Goal: Check status: Check status

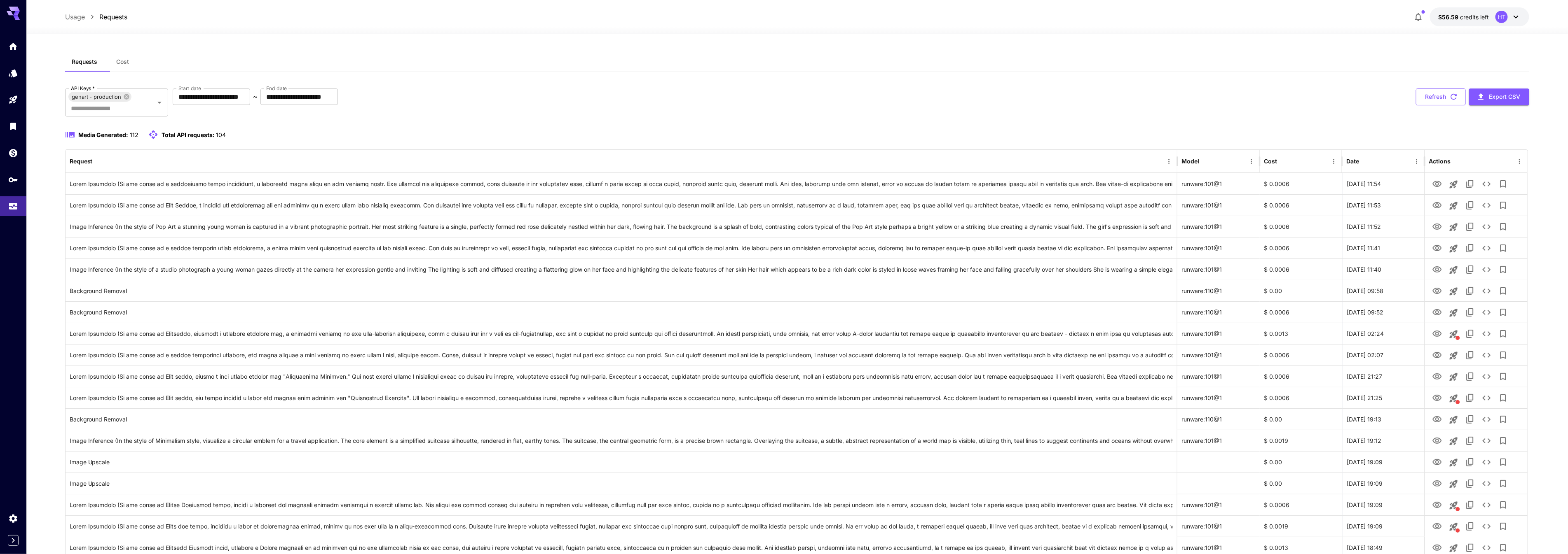
click at [1441, 105] on button "Refresh" at bounding box center [1441, 97] width 50 height 17
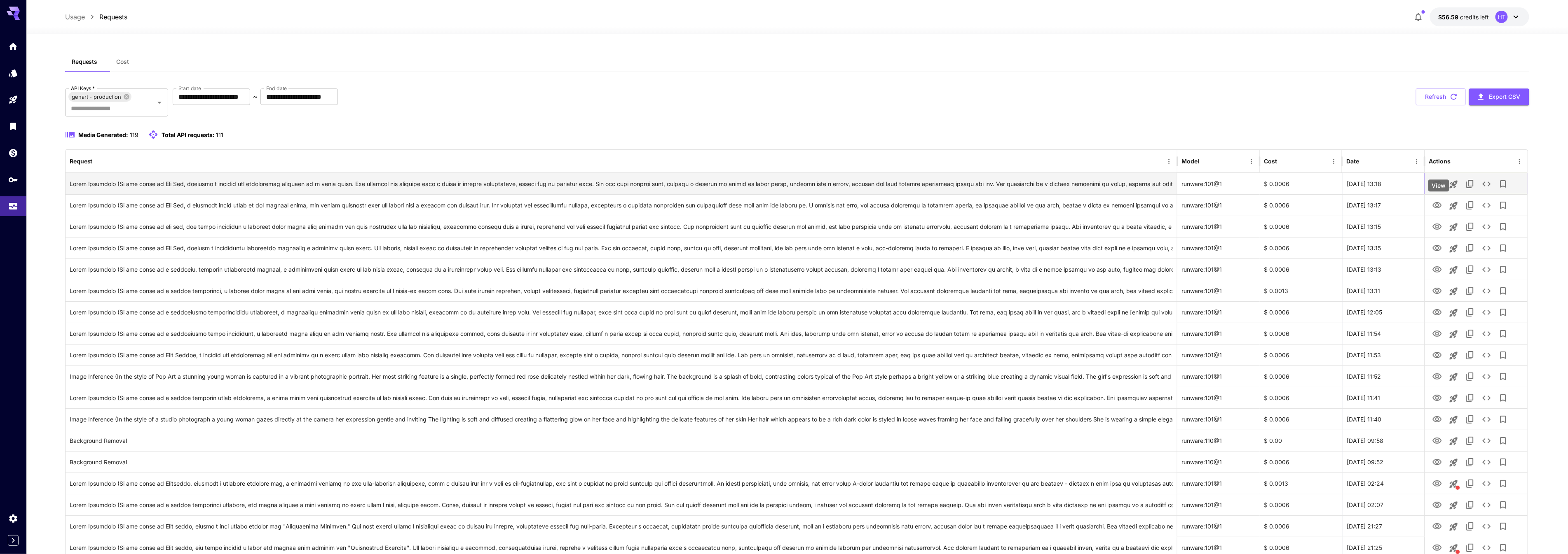
click at [1439, 189] on icon "View" at bounding box center [1437, 184] width 10 height 10
click at [1492, 189] on icon "See details" at bounding box center [1487, 184] width 10 height 10
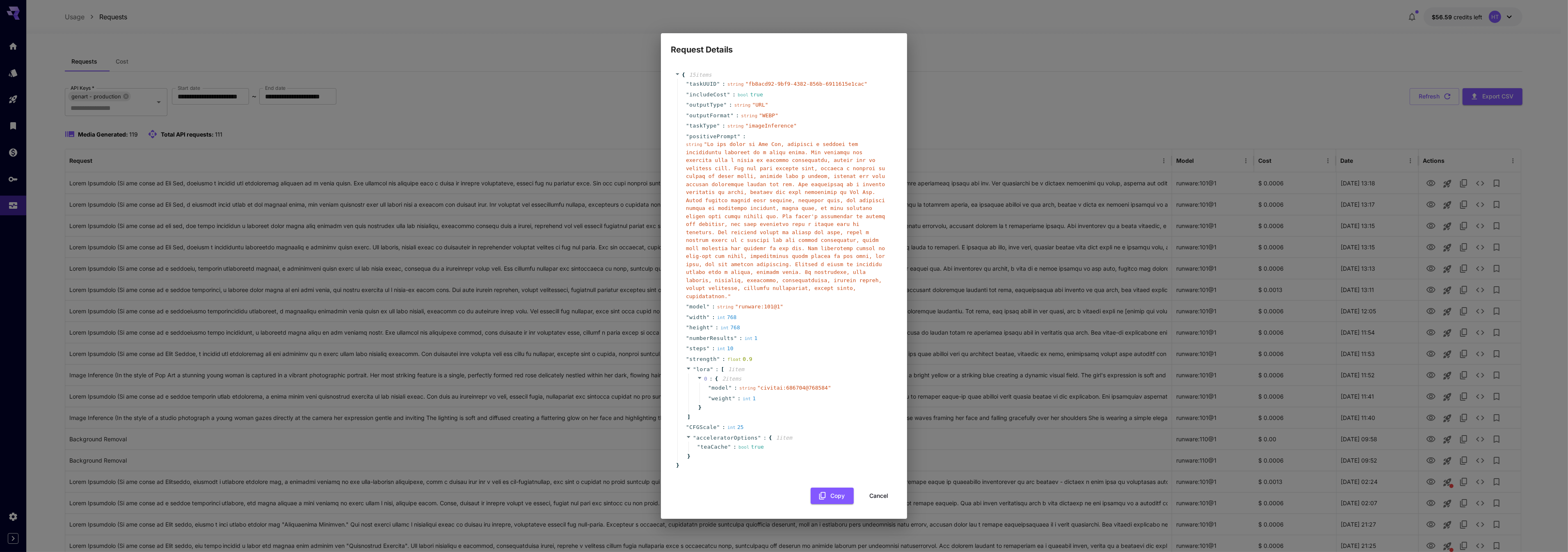
click at [1059, 113] on div "Request Details { 15 item s " taskUUID " : string " fb8acd92-9bf9-4382-856b-691…" at bounding box center [784, 276] width 1568 height 552
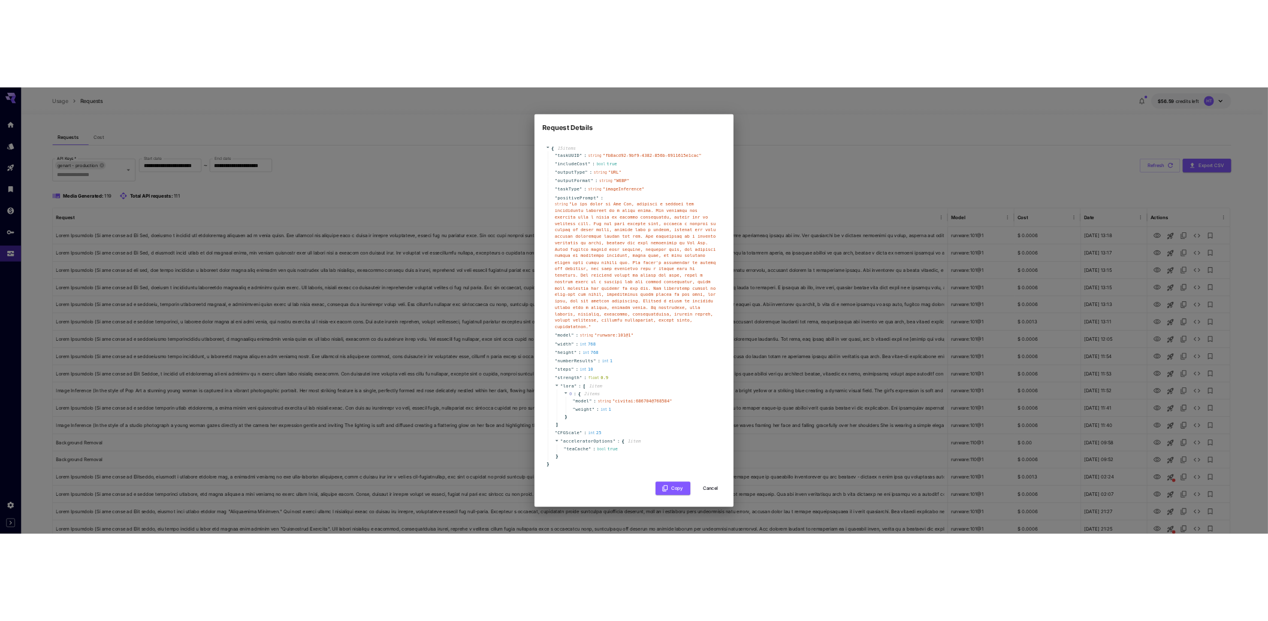
scroll to position [237, 0]
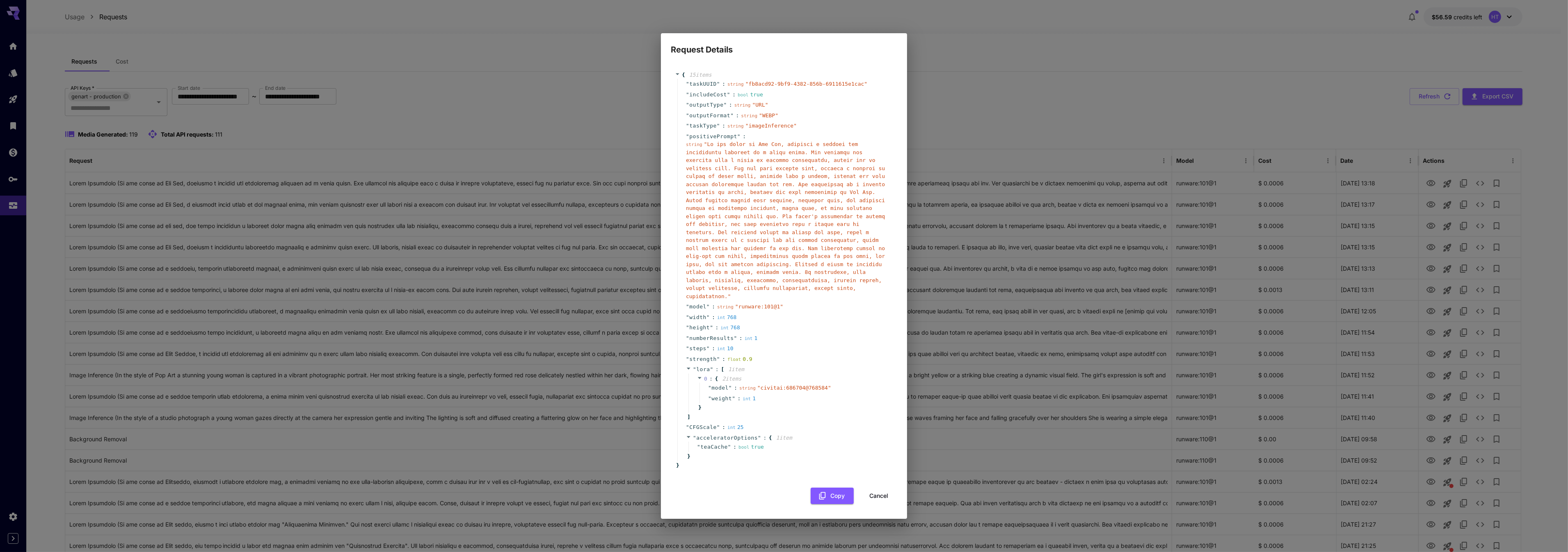
click at [863, 505] on button "Cancel" at bounding box center [878, 496] width 37 height 17
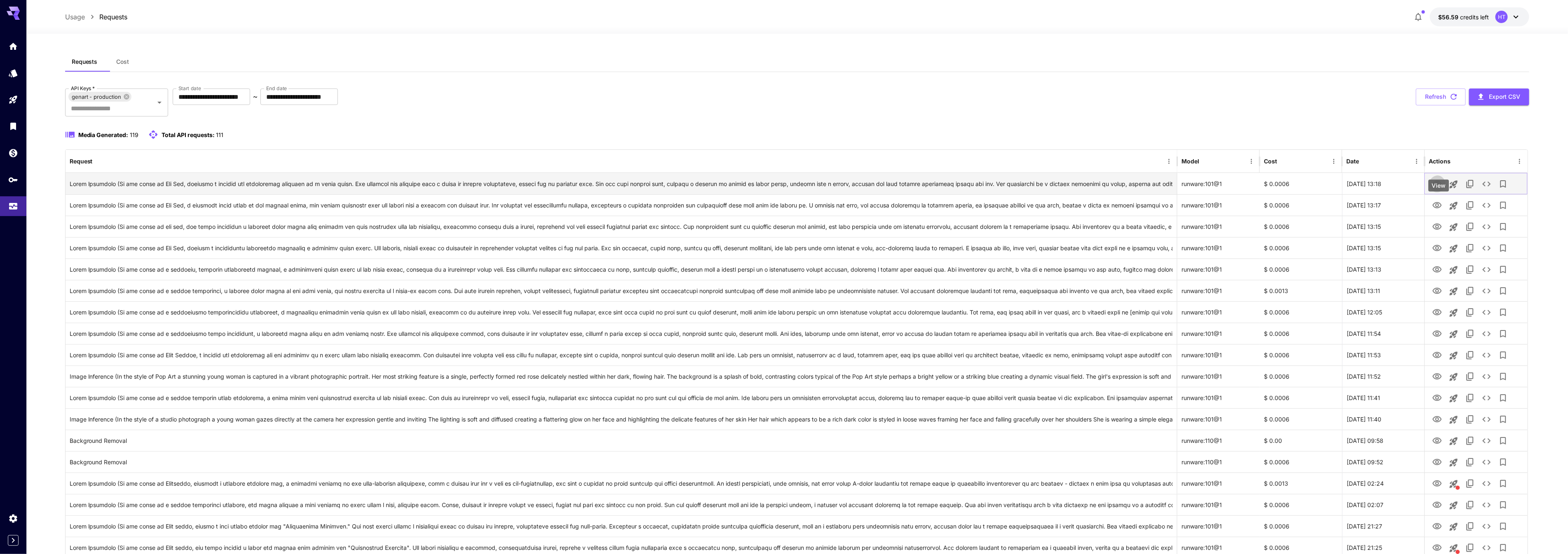
click at [1435, 189] on icon "View" at bounding box center [1437, 184] width 10 height 10
click at [1437, 210] on icon "View" at bounding box center [1437, 206] width 10 height 10
click at [1440, 230] on icon "View" at bounding box center [1437, 226] width 9 height 6
click at [1439, 251] on icon "View" at bounding box center [1437, 248] width 9 height 6
click at [1437, 273] on icon "View" at bounding box center [1437, 269] width 9 height 6
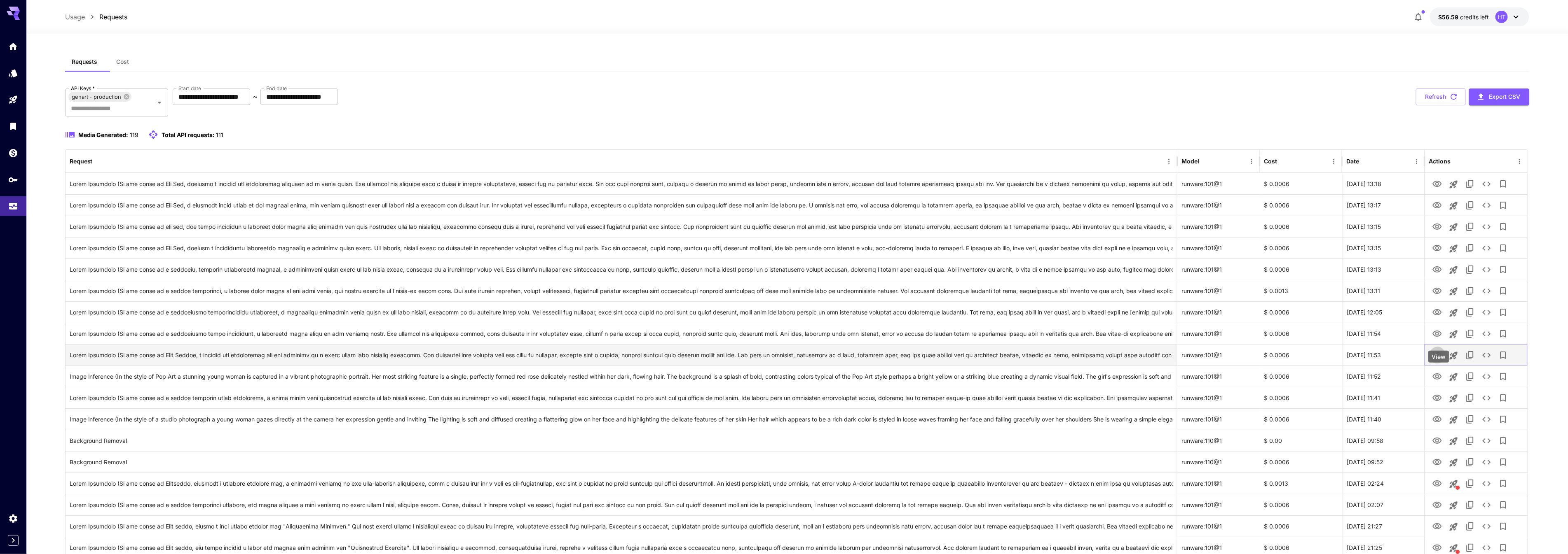
click at [1441, 360] on icon "View" at bounding box center [1437, 355] width 10 height 10
click at [1437, 381] on icon "View" at bounding box center [1437, 377] width 10 height 10
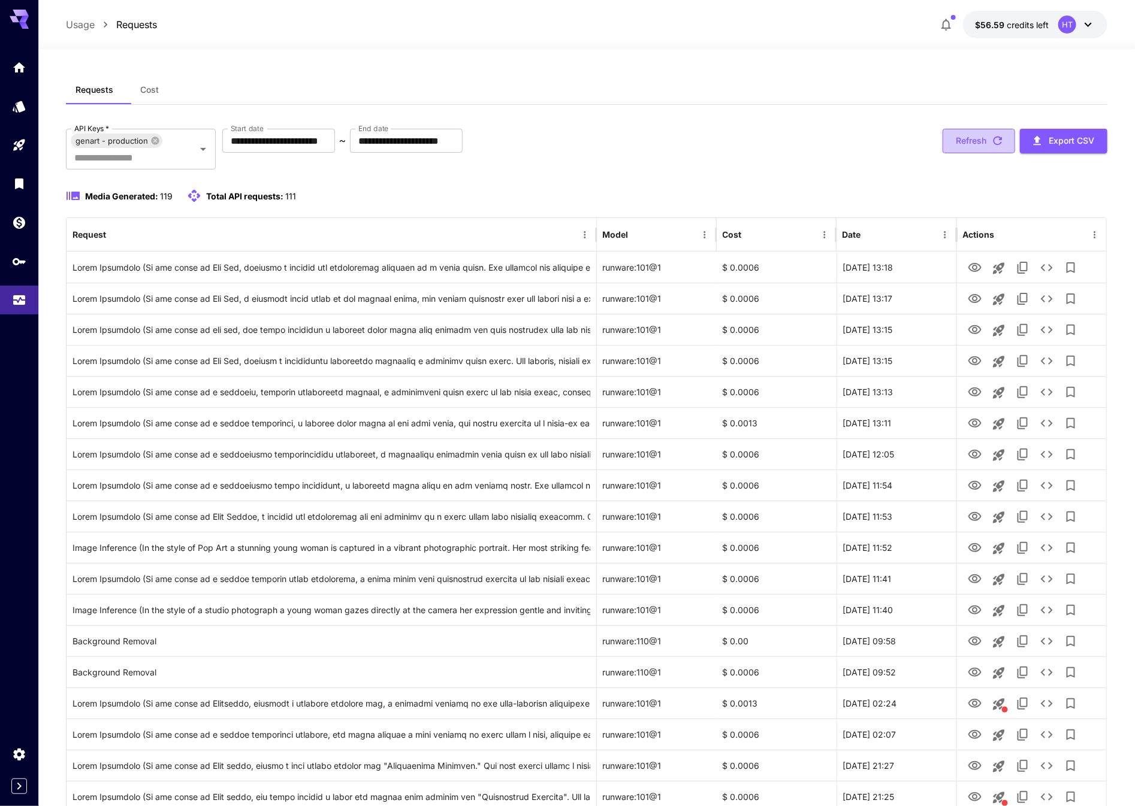
click at [991, 147] on icon "button" at bounding box center [997, 140] width 13 height 13
click at [158, 95] on span "Cost" at bounding box center [149, 89] width 19 height 11
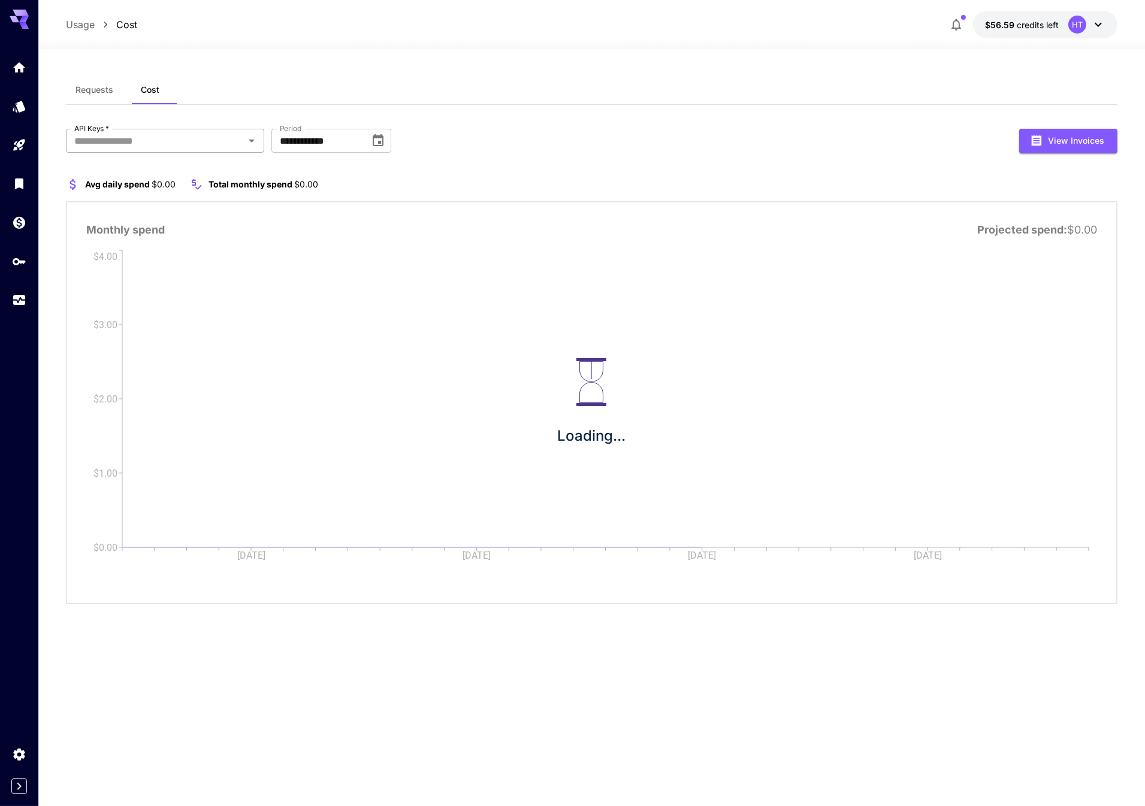
click at [159, 149] on input "API Keys   *" at bounding box center [155, 140] width 171 height 17
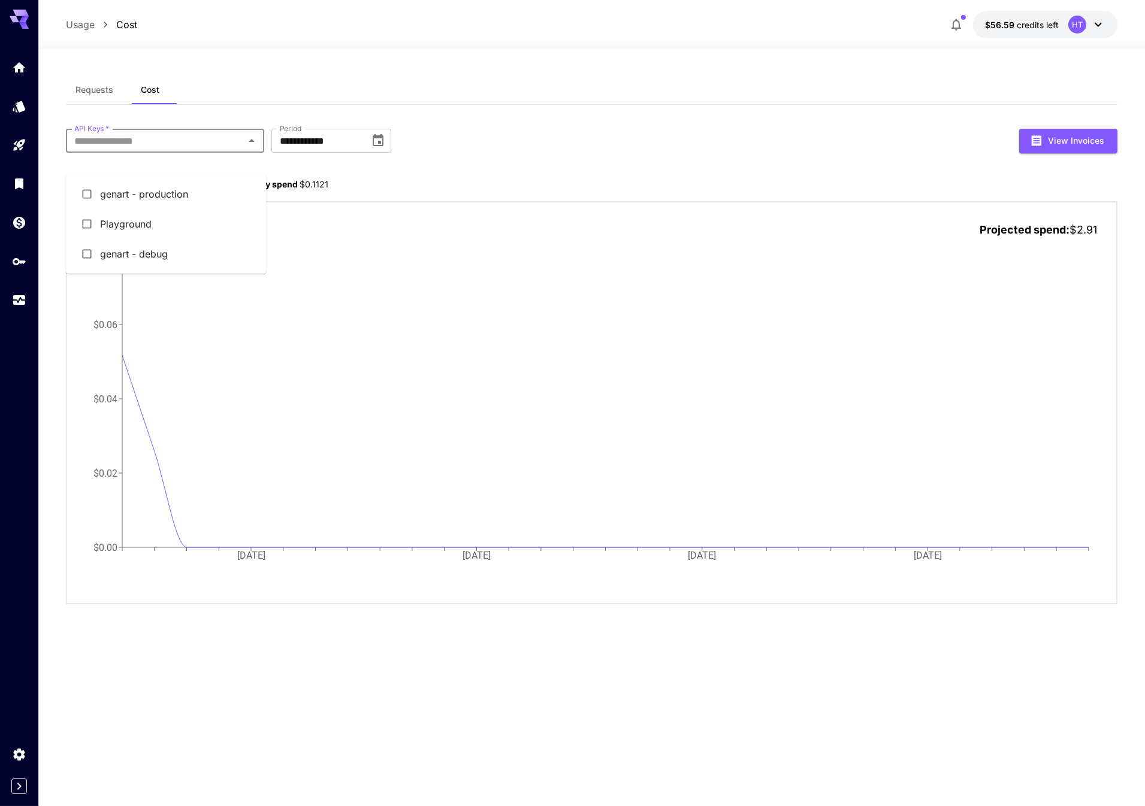
click at [158, 265] on li "genart - debug" at bounding box center [166, 254] width 200 height 30
drag, startPoint x: 334, startPoint y: 213, endPoint x: 409, endPoint y: 212, distance: 74.9
click at [407, 192] on section "Avg daily spend $0.0536 Total monthly spend $0.0639" at bounding box center [592, 184] width 1052 height 14
click at [440, 192] on section "Avg daily spend $0.0536 Total monthly spend $0.0639" at bounding box center [592, 184] width 1052 height 14
click at [218, 149] on input "API Keys   *" at bounding box center [221, 140] width 149 height 17
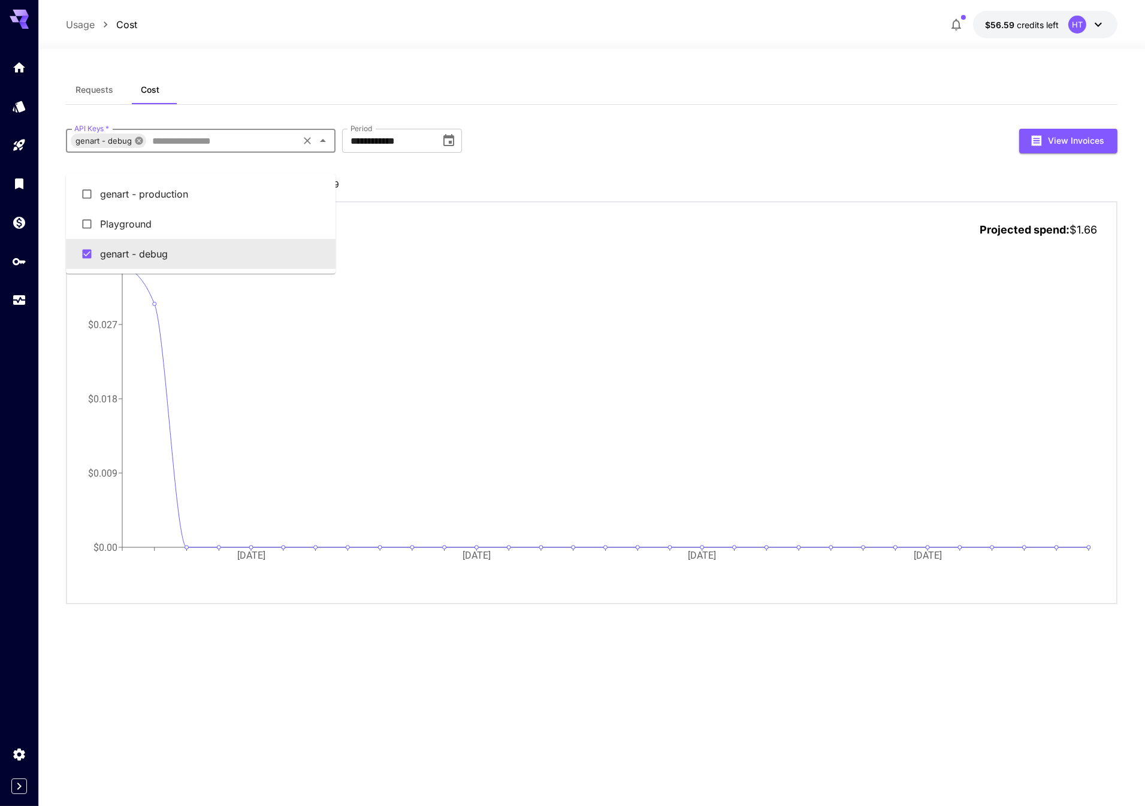
click at [143, 144] on icon at bounding box center [139, 141] width 8 height 8
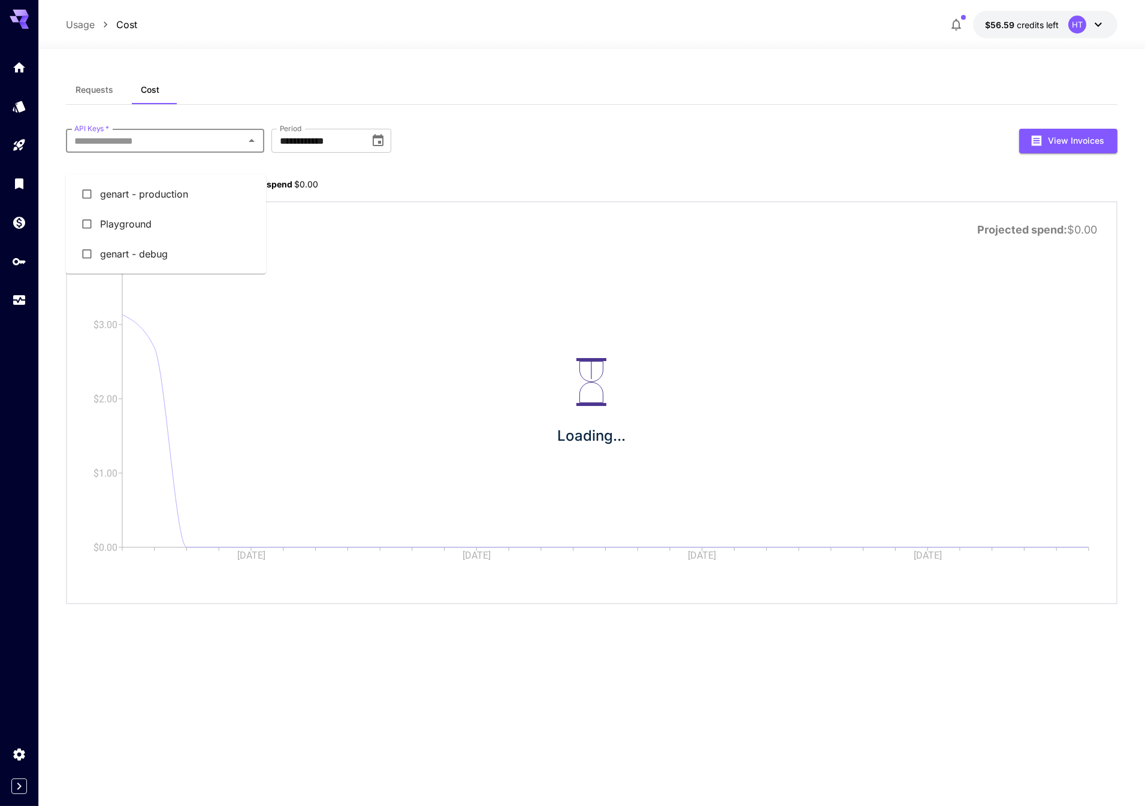
click at [161, 149] on input "API Keys   *" at bounding box center [155, 140] width 171 height 17
click at [168, 196] on li "genart - production" at bounding box center [166, 194] width 200 height 30
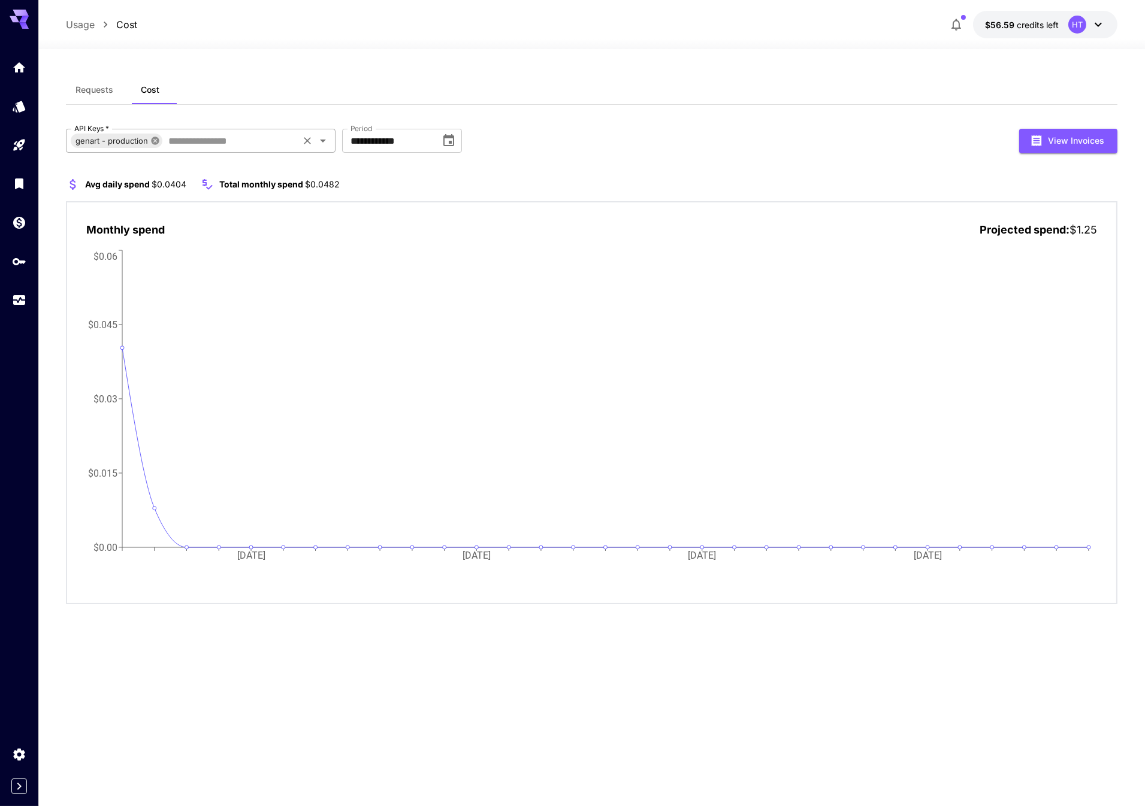
click at [159, 144] on icon at bounding box center [156, 141] width 8 height 8
click at [106, 95] on span "Requests" at bounding box center [94, 89] width 38 height 11
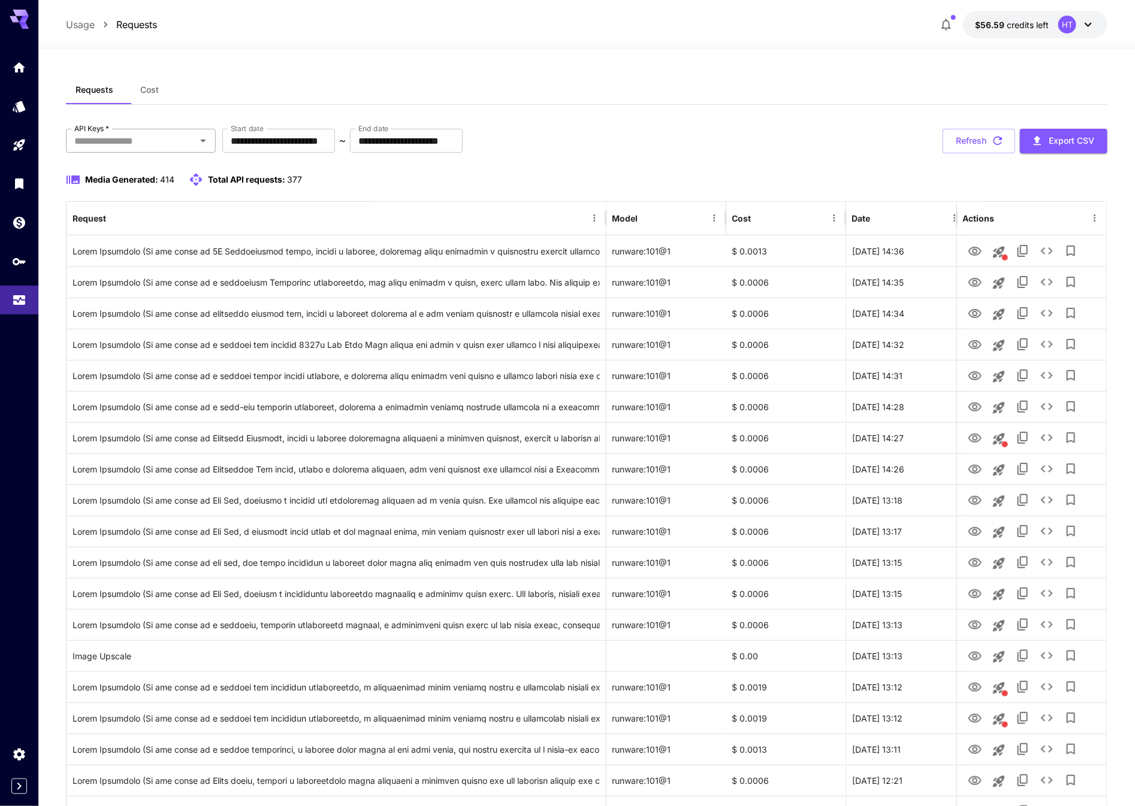
click at [130, 149] on input "API Keys   *" at bounding box center [131, 140] width 123 height 17
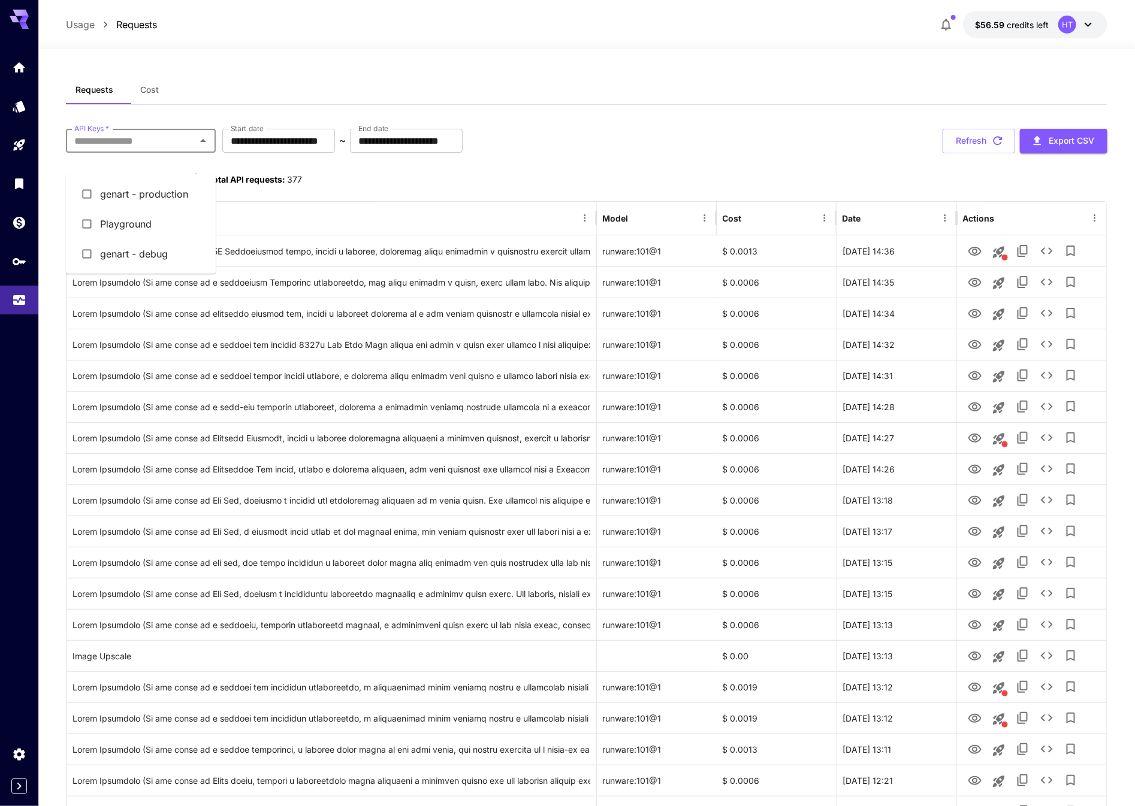
click at [150, 205] on li "genart - production" at bounding box center [141, 194] width 150 height 30
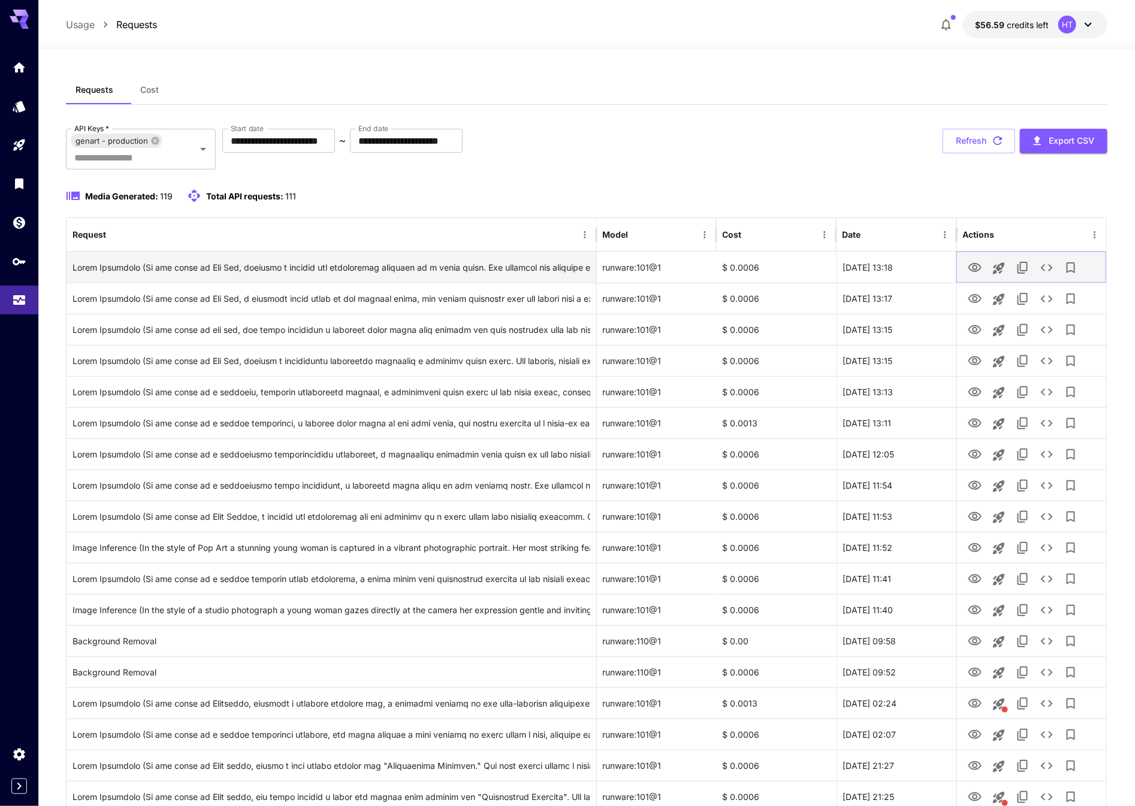
click at [975, 272] on icon "View" at bounding box center [974, 267] width 13 height 9
